Goal: Ask a question

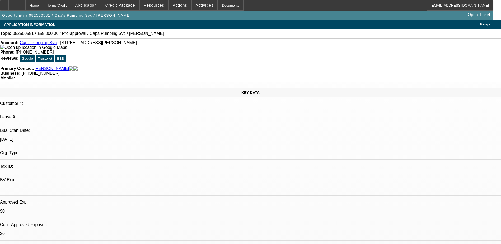
select select "0"
select select "2"
select select "0.1"
select select "4"
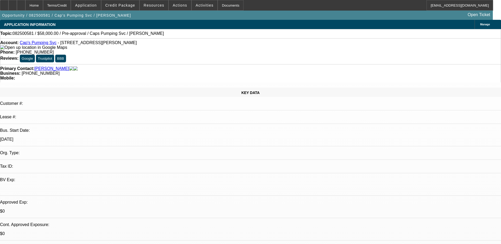
click at [192, 3] on span at bounding box center [205, 5] width 26 height 13
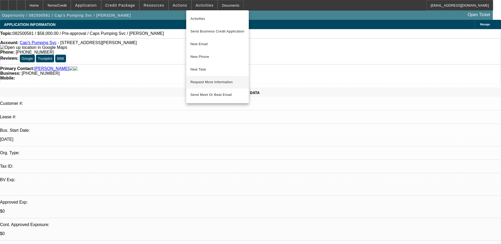
click at [228, 86] on button "Request More Information" at bounding box center [217, 82] width 63 height 13
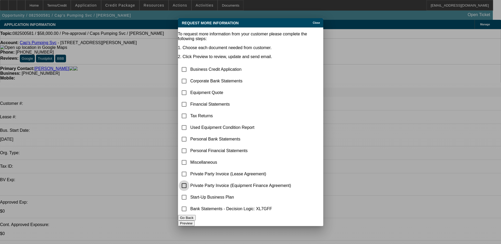
click at [189, 180] on input "checkbox" at bounding box center [184, 185] width 11 height 11
checkbox input "false"
click at [189, 169] on input "checkbox" at bounding box center [184, 174] width 11 height 11
checkbox input "true"
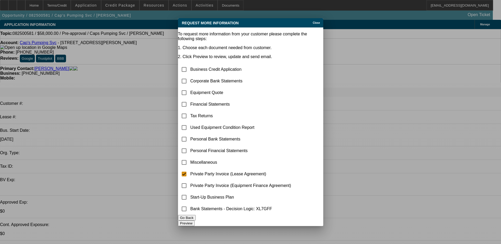
click at [311, 18] on div "Close" at bounding box center [317, 21] width 12 height 6
